Goal: Task Accomplishment & Management: Use online tool/utility

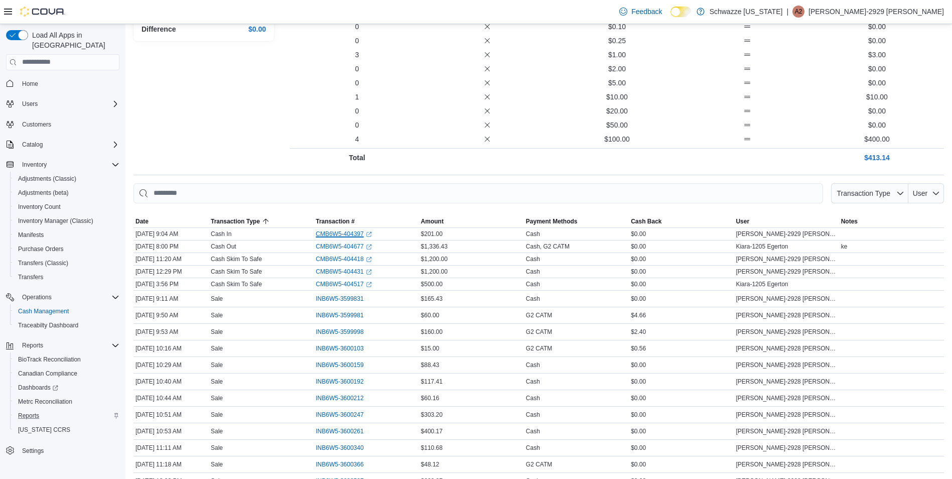
scroll to position [251, 0]
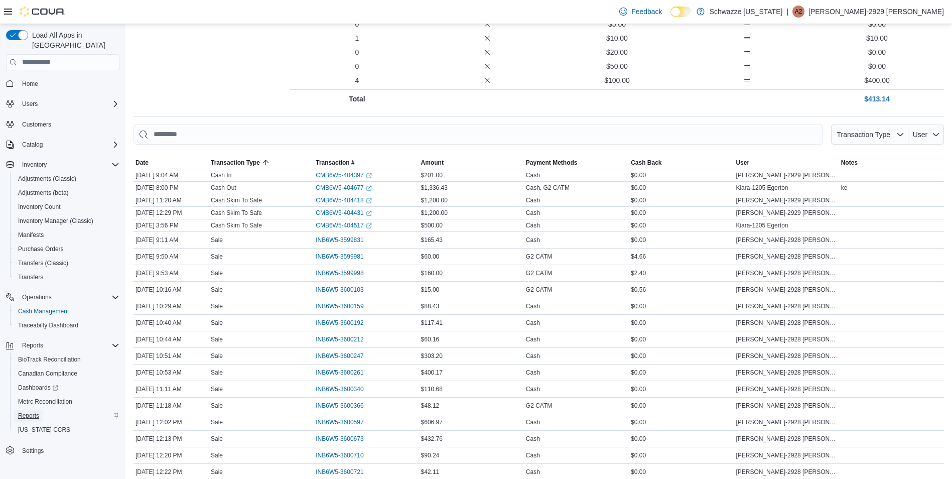
click at [37, 411] on span "Reports" at bounding box center [28, 415] width 21 height 8
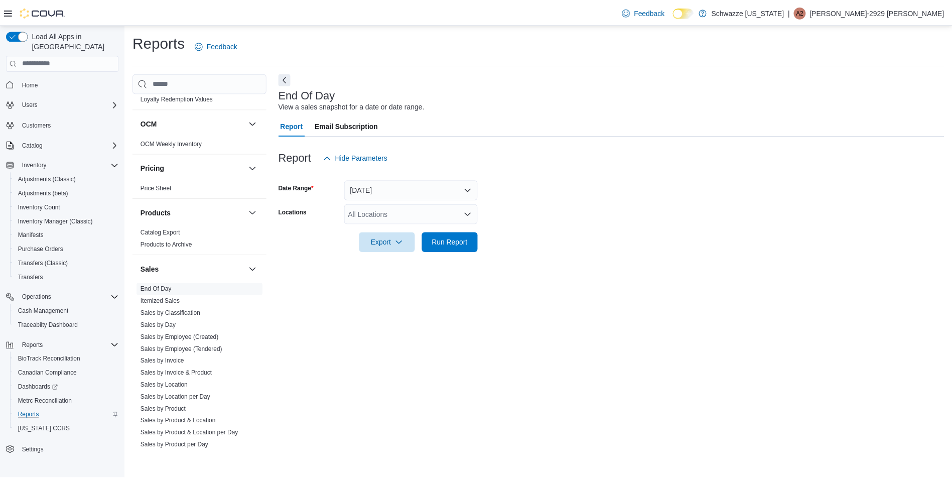
scroll to position [552, 0]
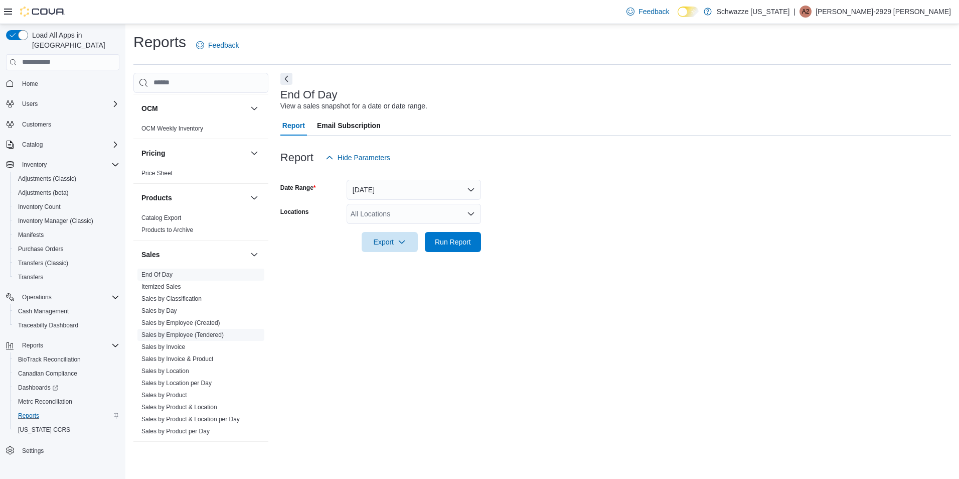
click at [223, 339] on span "Sales by Employee (Tendered)" at bounding box center [200, 335] width 127 height 12
click at [200, 333] on link "Sales by Employee (Tendered)" at bounding box center [182, 334] width 82 height 7
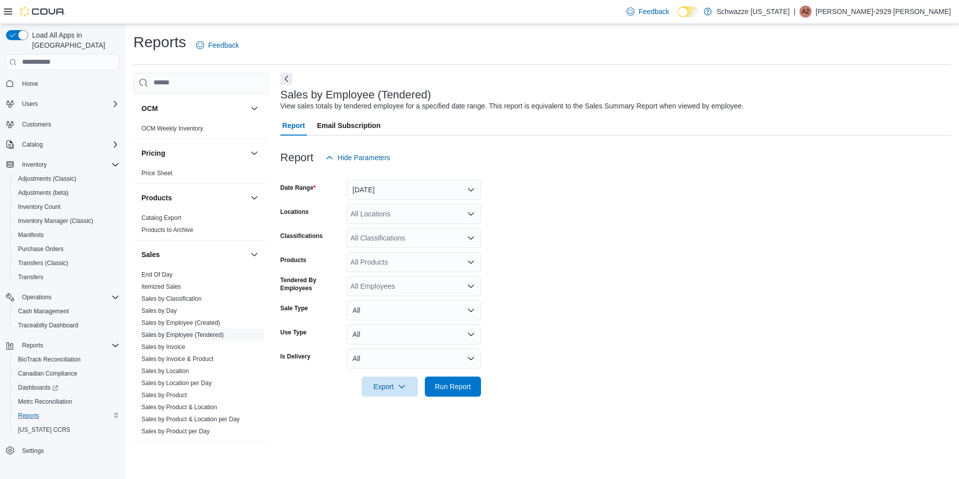
click at [426, 200] on form "Date Range Yesterday Locations All Locations Classifications All Classification…" at bounding box center [615, 282] width 671 height 229
click at [420, 195] on button "Yesterday" at bounding box center [414, 190] width 134 height 20
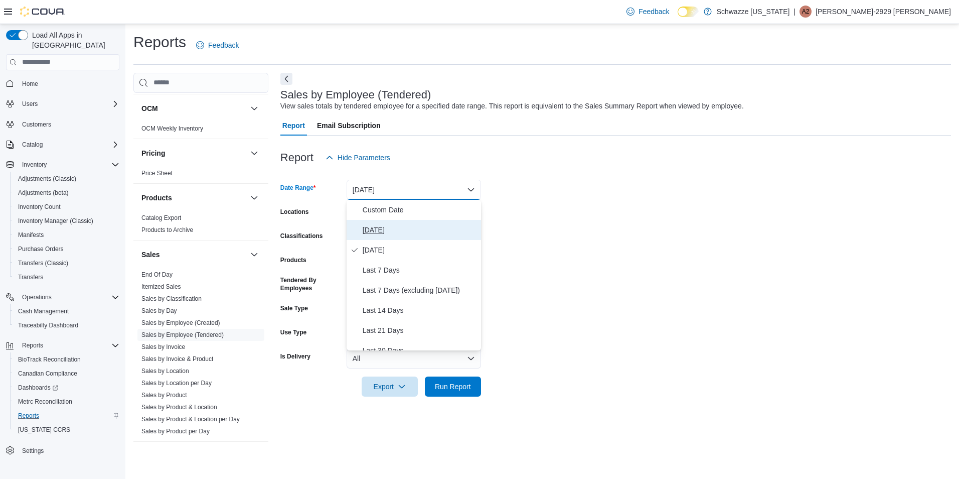
click at [388, 222] on button "Today" at bounding box center [414, 230] width 134 height 20
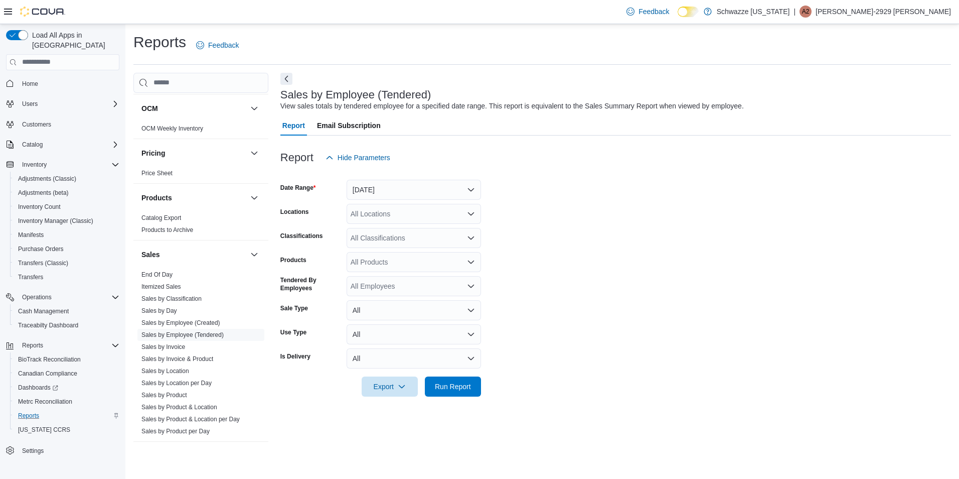
click at [387, 222] on div "All Locations" at bounding box center [414, 214] width 134 height 20
type input "**"
click at [413, 238] on button "EV12 Texico" at bounding box center [414, 245] width 134 height 15
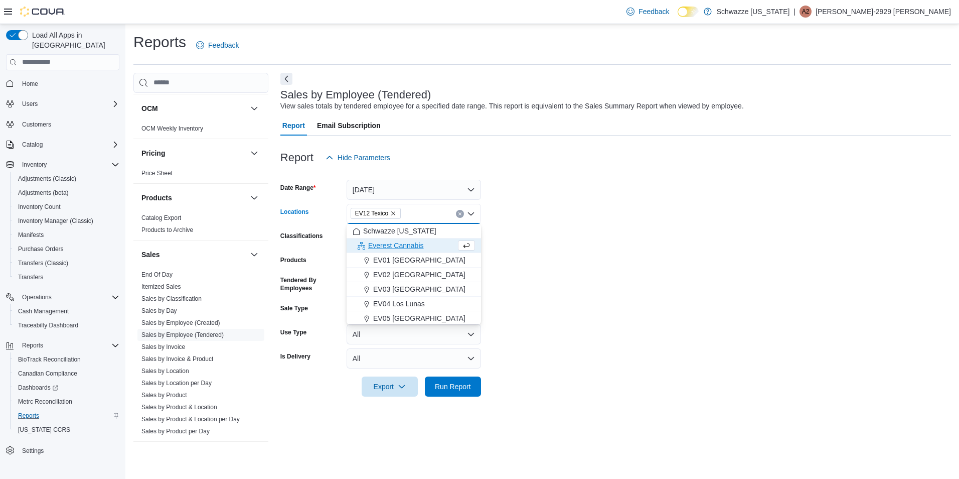
click at [615, 338] on form "Date Range Today Locations EV12 Texico Combo box. Selected. EV12 Texico. Press …" at bounding box center [615, 282] width 671 height 229
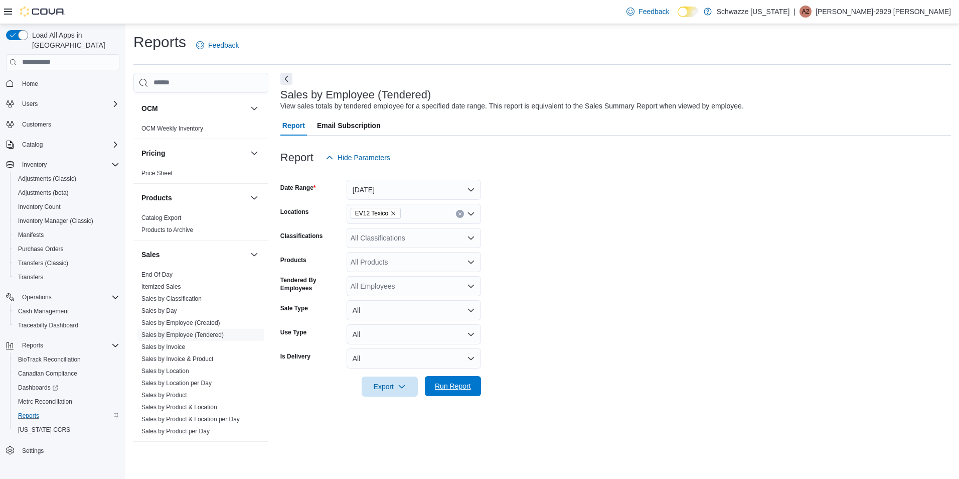
click at [440, 394] on span "Run Report" at bounding box center [453, 386] width 44 height 20
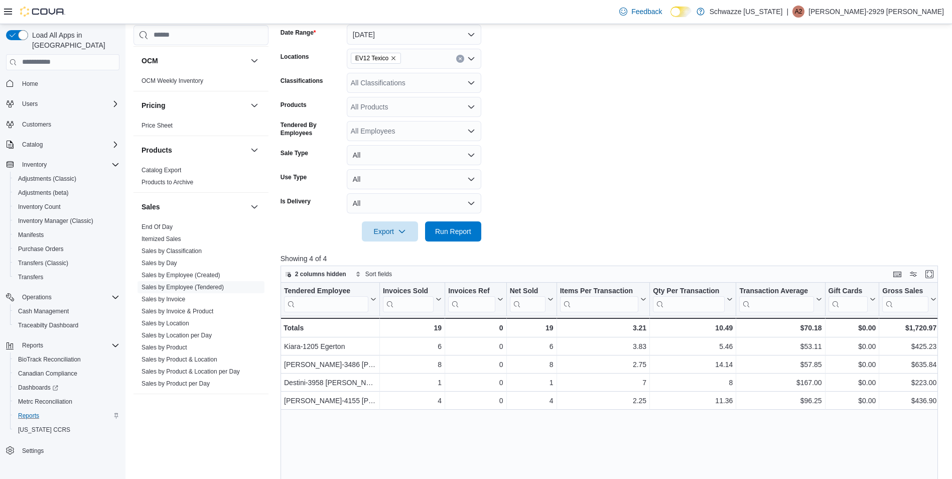
scroll to position [100, 0]
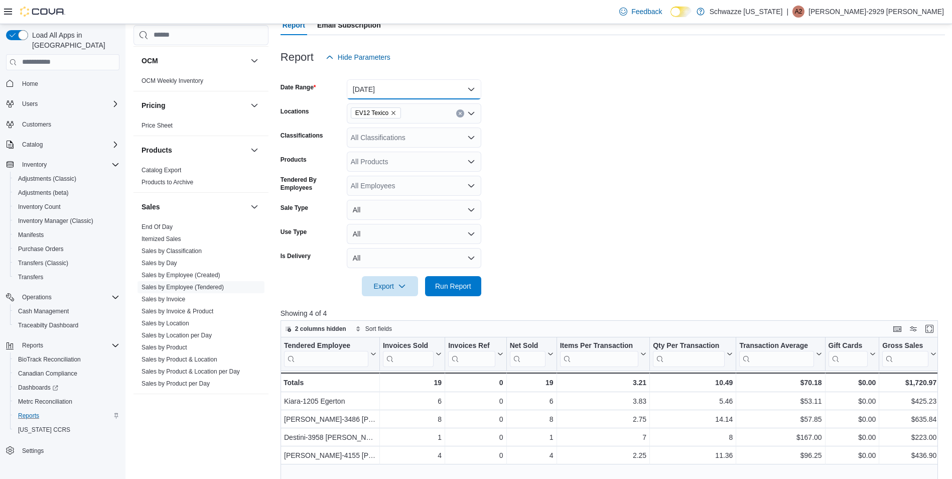
click at [403, 91] on button "Today" at bounding box center [414, 89] width 134 height 20
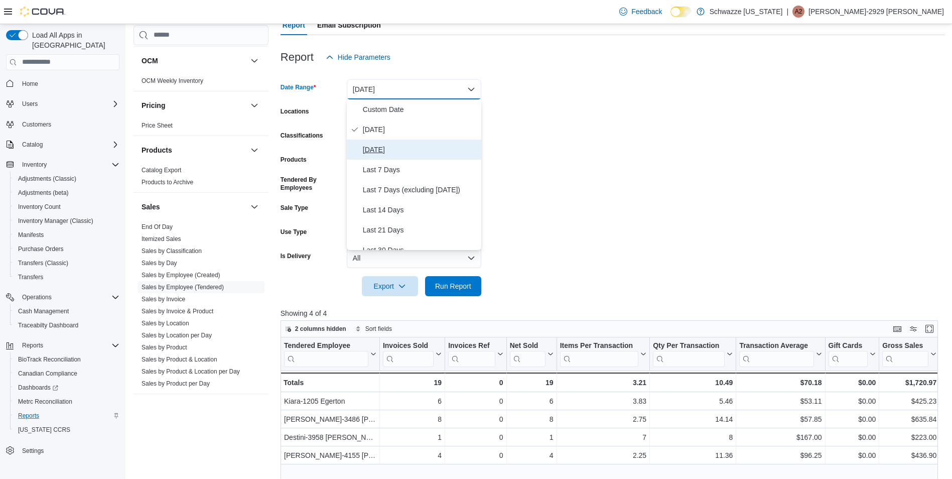
click at [380, 145] on span "Yesterday" at bounding box center [420, 149] width 114 height 12
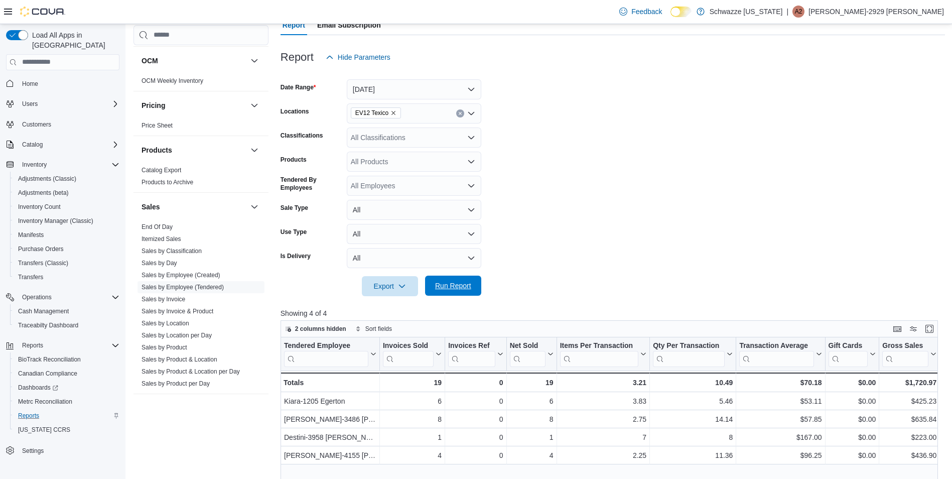
click at [467, 287] on span "Run Report" at bounding box center [453, 285] width 36 height 10
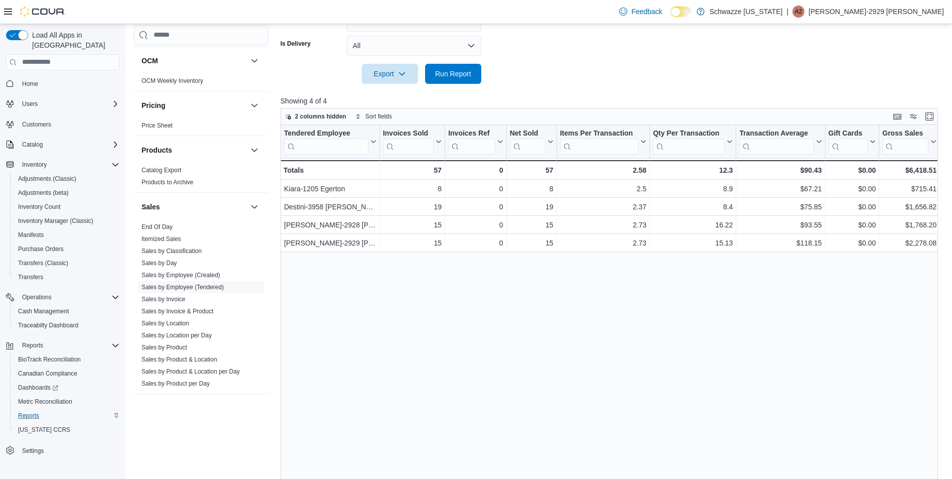
scroll to position [333, 0]
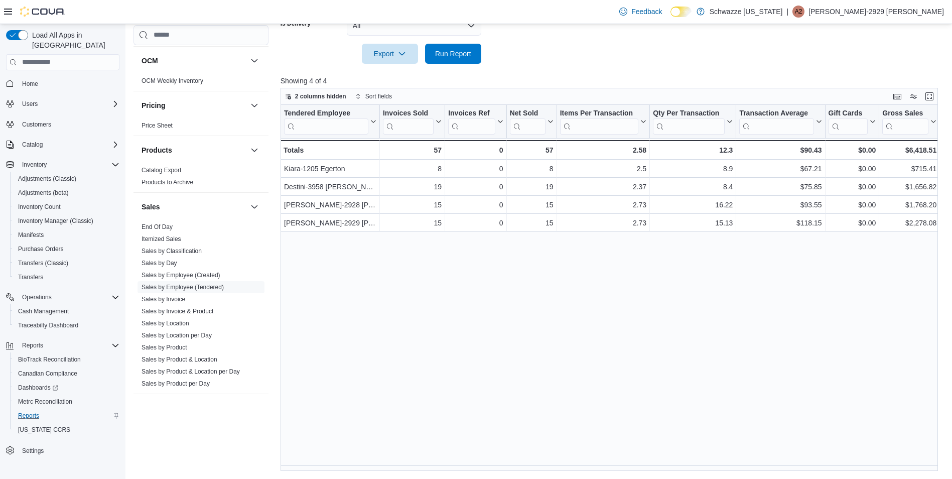
drag, startPoint x: 454, startPoint y: 464, endPoint x: 497, endPoint y: 465, distance: 42.7
click at [496, 465] on div "Tendered Employee Click to view column header actions Invoices Sold Click to vi…" at bounding box center [612, 288] width 664 height 366
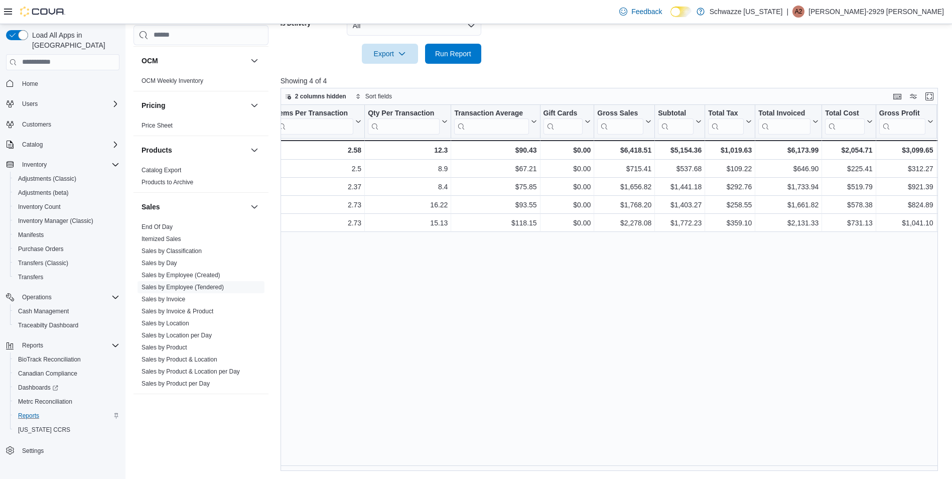
scroll to position [0, 286]
click at [588, 82] on p "Showing 4 of 4" at bounding box center [612, 81] width 664 height 10
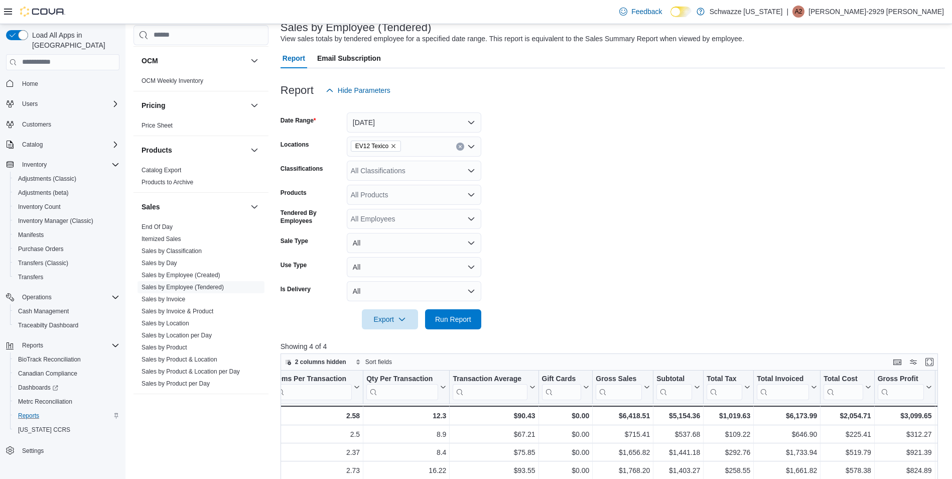
scroll to position [0, 0]
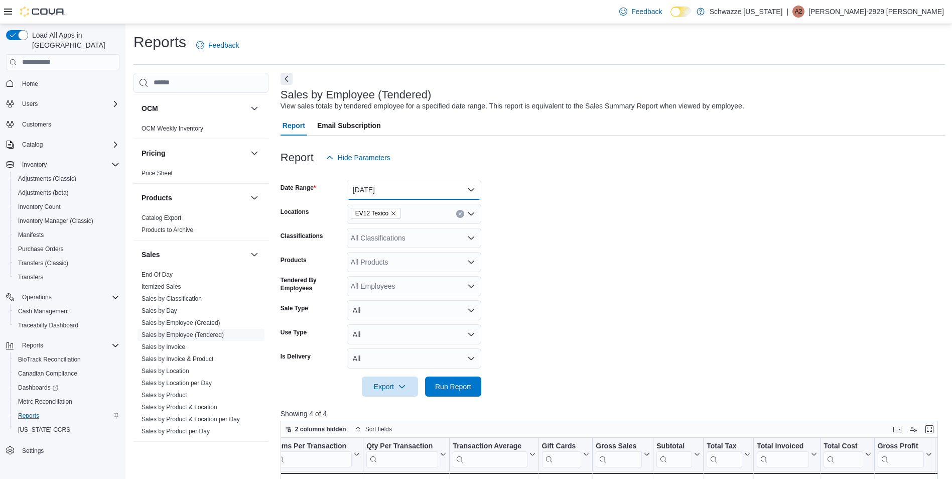
click at [410, 186] on button "Yesterday" at bounding box center [414, 190] width 134 height 20
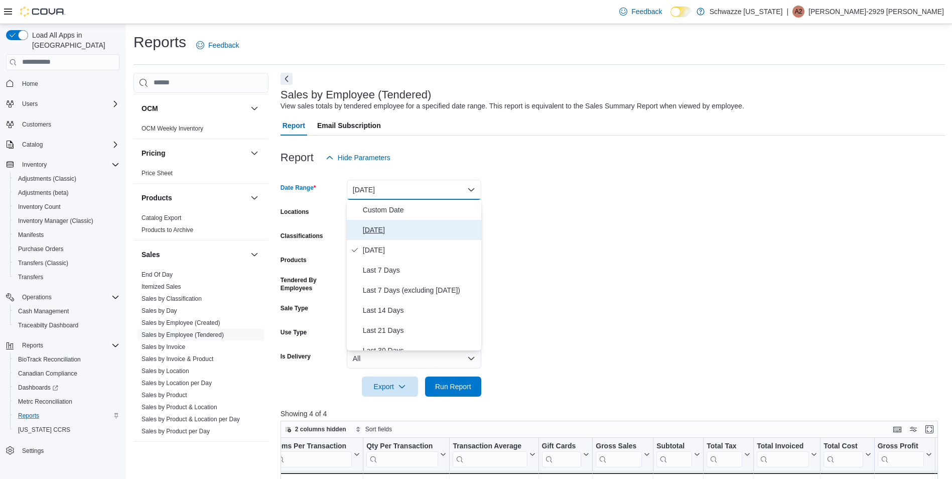
click at [381, 226] on span "Today" at bounding box center [420, 230] width 114 height 12
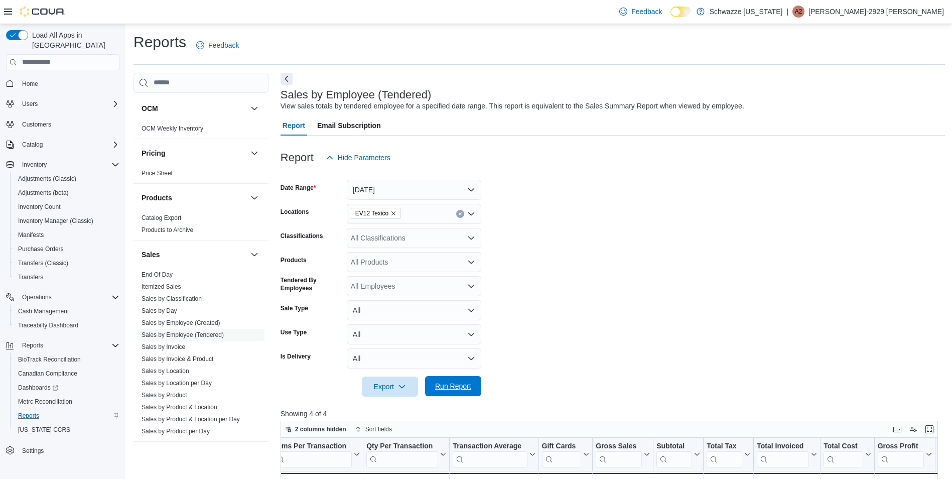
click at [457, 387] on span "Run Report" at bounding box center [453, 386] width 36 height 10
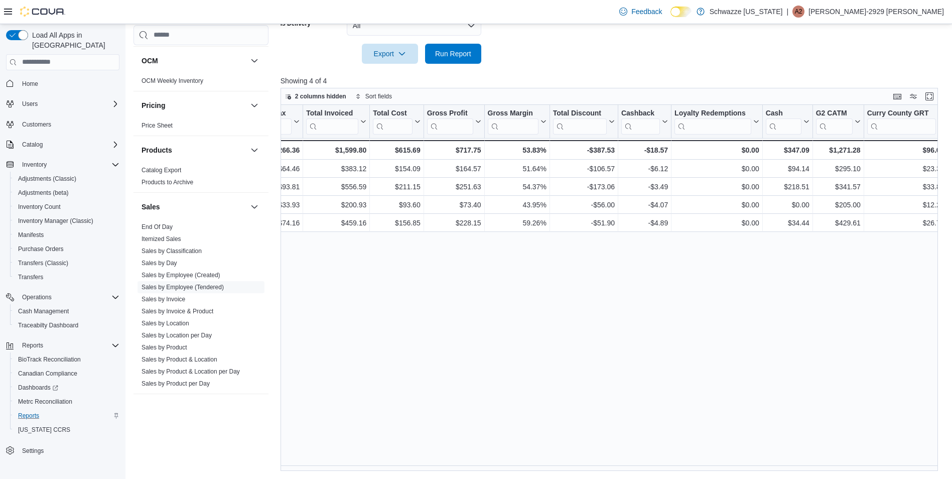
scroll to position [0, 739]
